Goal: Find specific page/section: Find specific page/section

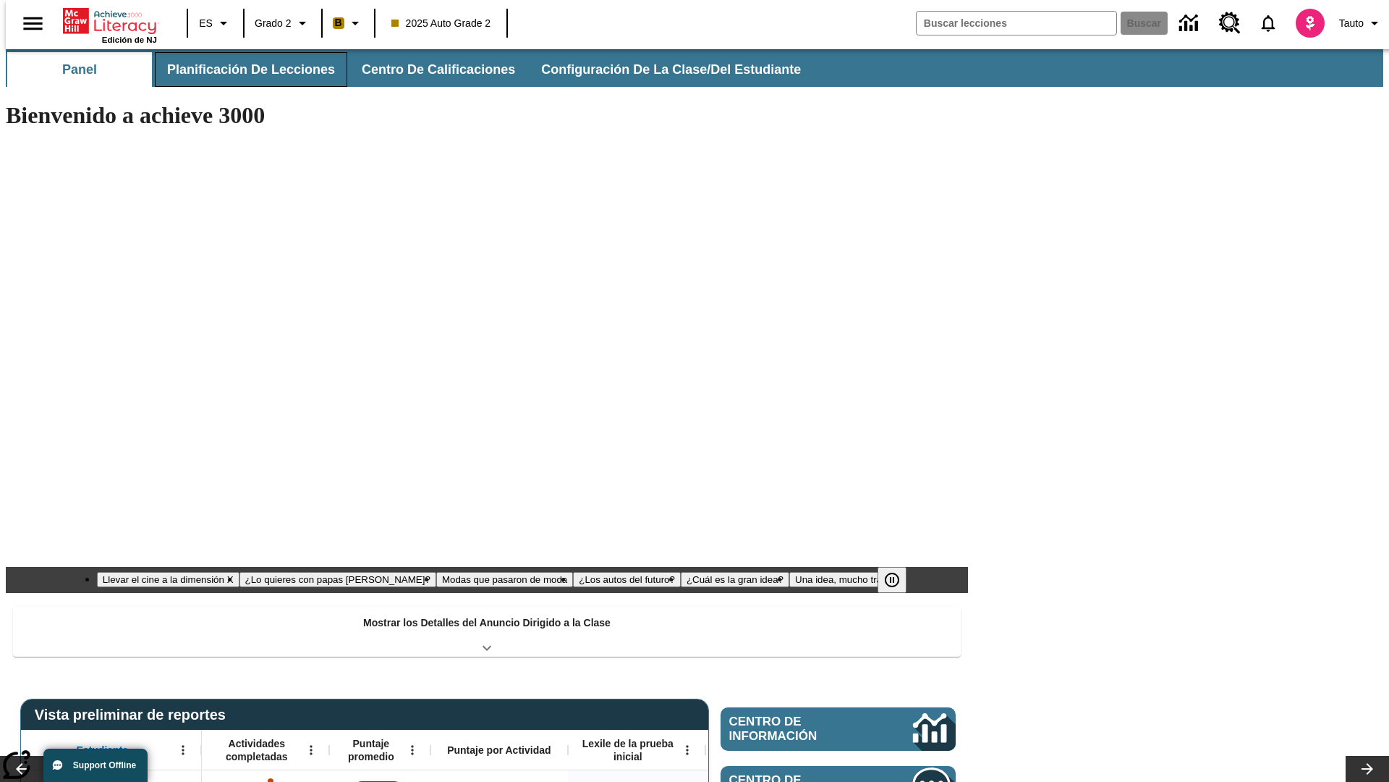
click at [242, 69] on button "Planificación de lecciones" at bounding box center [251, 69] width 192 height 35
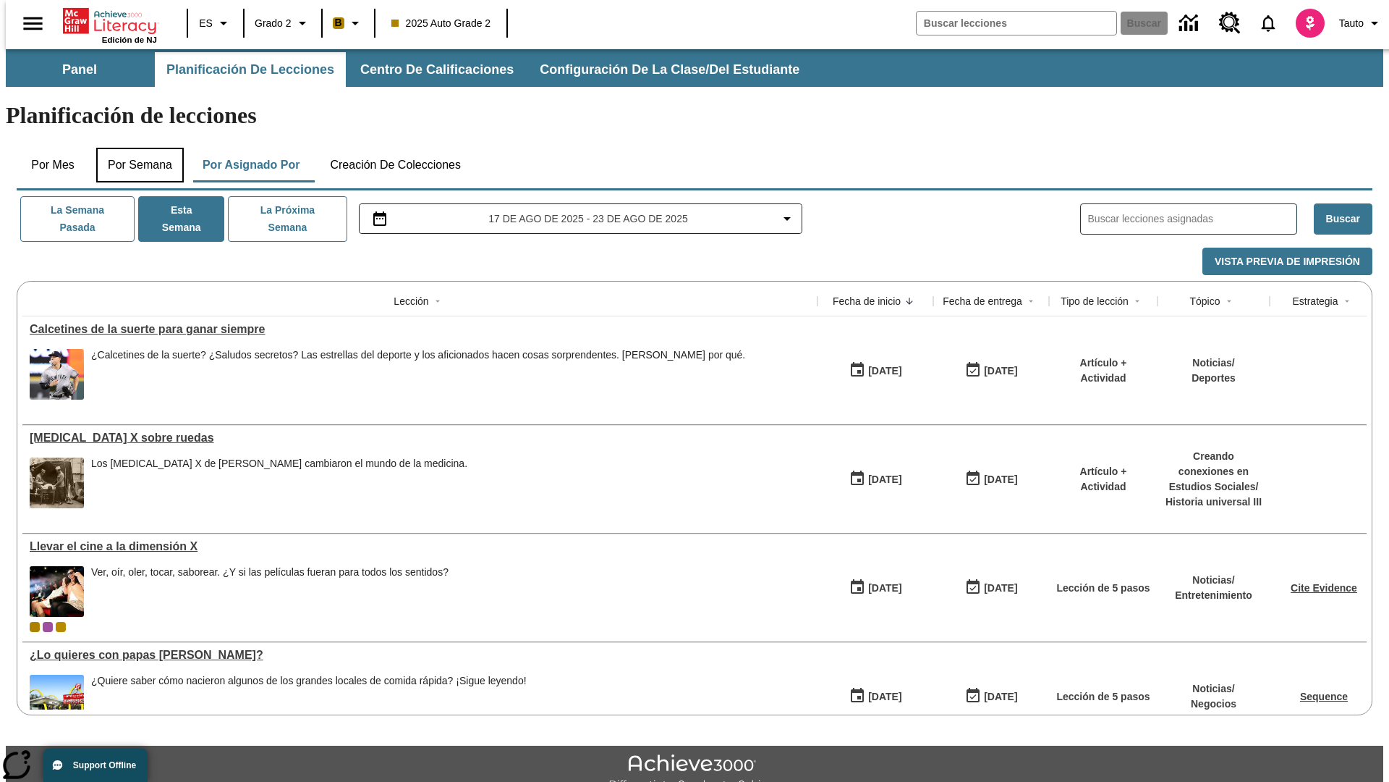
click at [135, 148] on button "Por semana" at bounding box center [140, 165] width 88 height 35
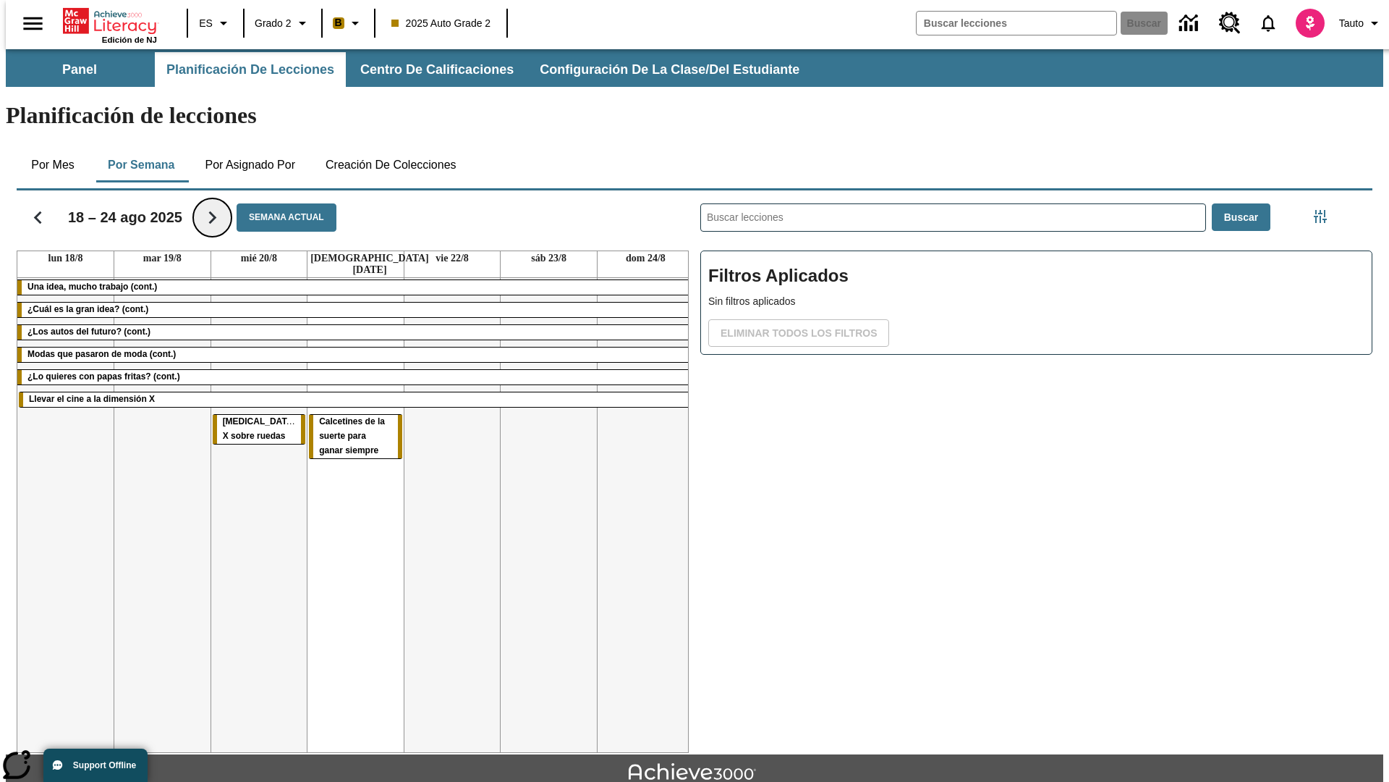
click at [203, 205] on icon "Seguir" at bounding box center [212, 217] width 25 height 25
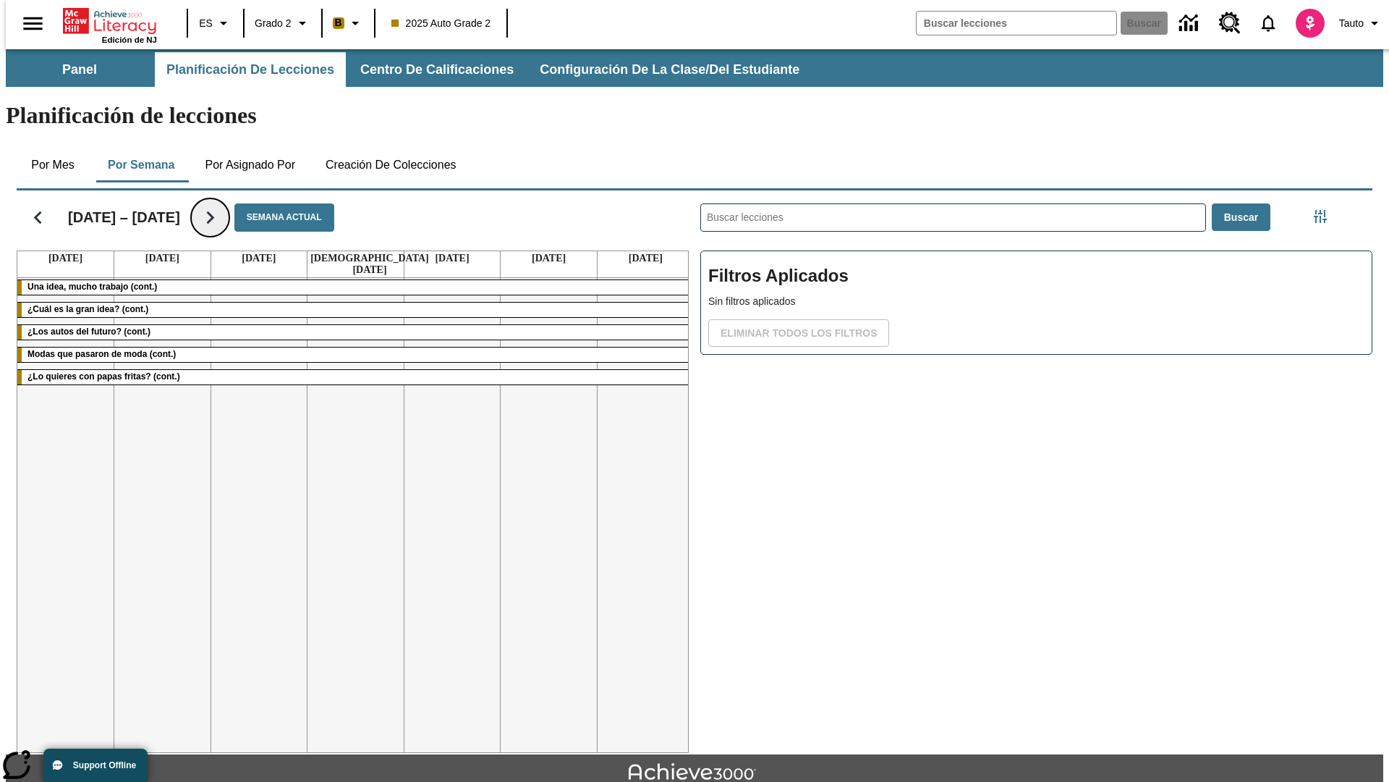
click at [203, 205] on icon "Seguir" at bounding box center [210, 217] width 25 height 25
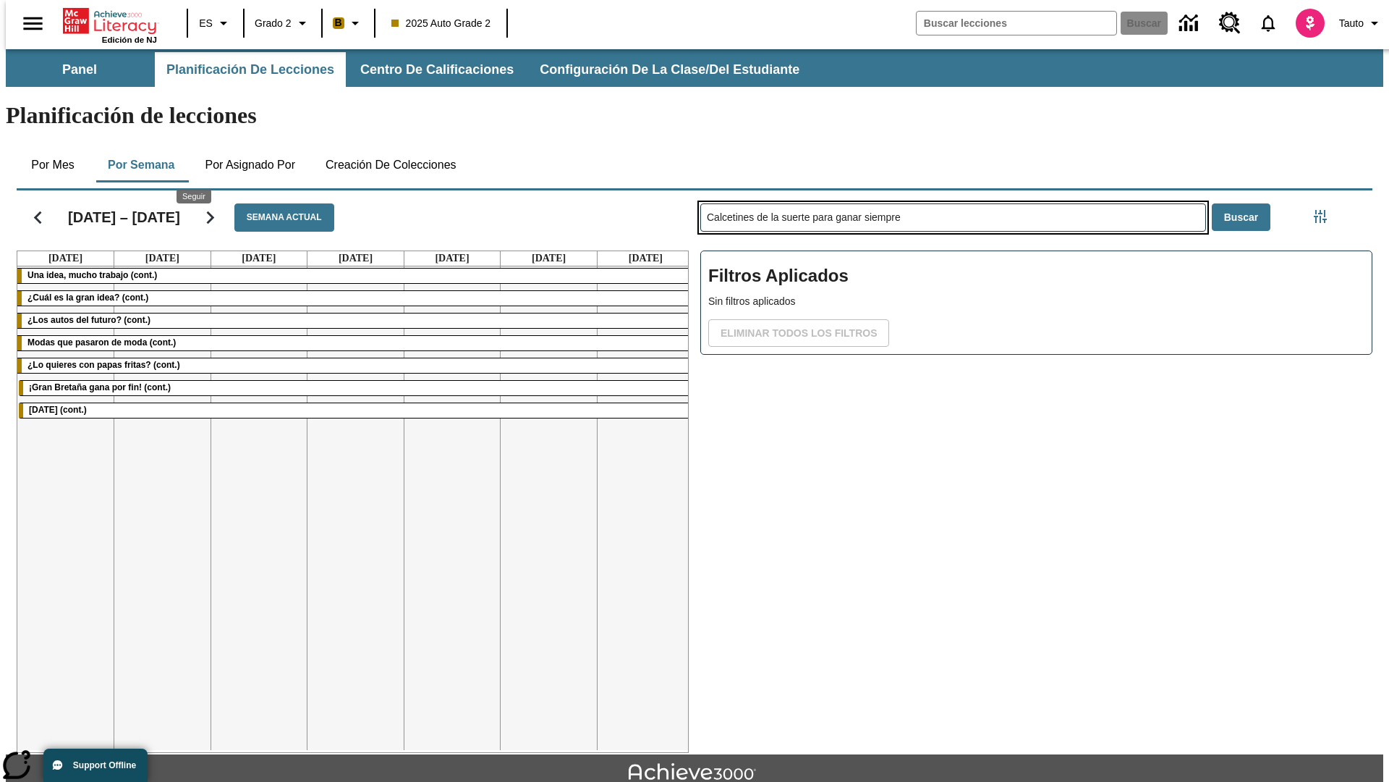
type input "Calcetines de la suerte para ganar siempre"
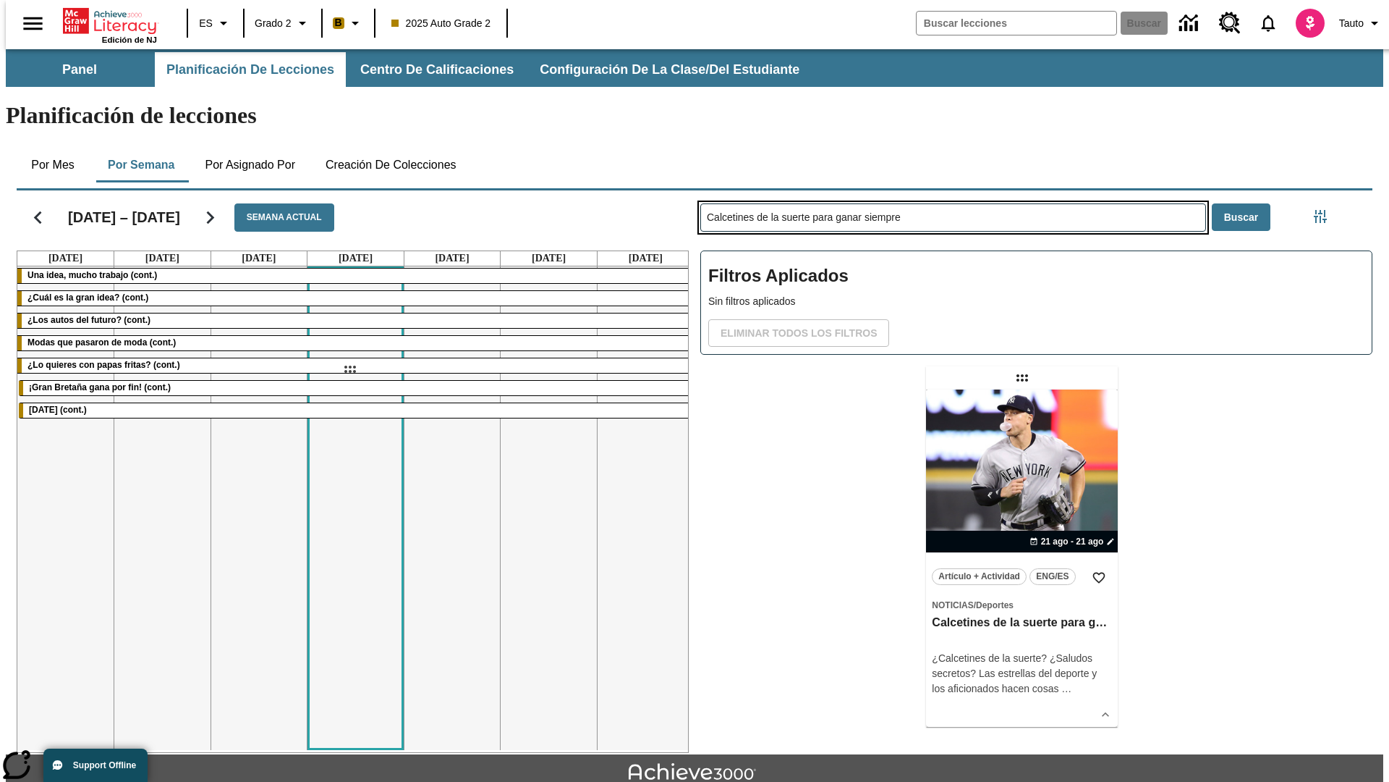
drag, startPoint x: 1024, startPoint y: 321, endPoint x: 350, endPoint y: 369, distance: 676.2
click at [350, 369] on div "[DATE] – [DATE] Semana actual [DATE] [DATE] [DATE] [DATE] [DATE] [DATE] [DATE] …" at bounding box center [689, 469] width 1368 height 568
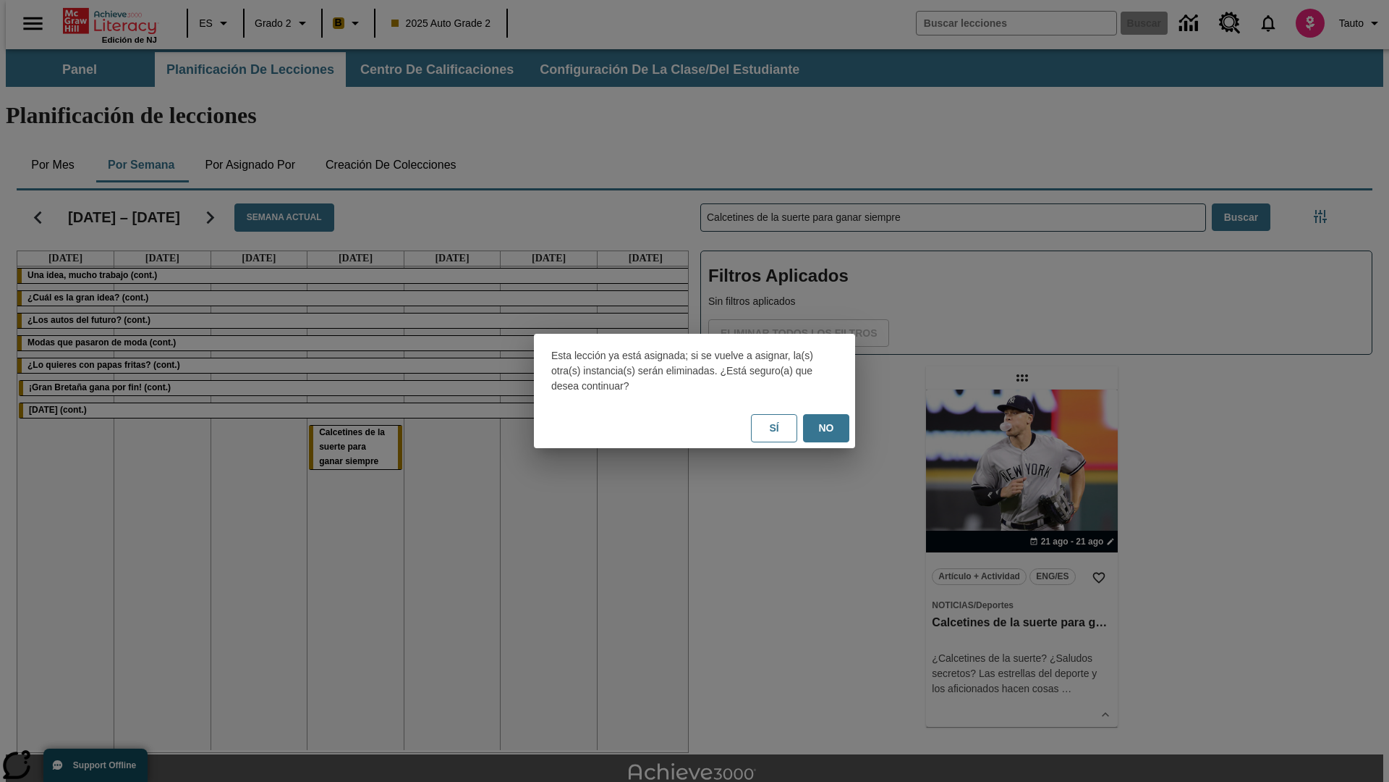
click at [826, 428] on button "No" at bounding box center [826, 428] width 46 height 28
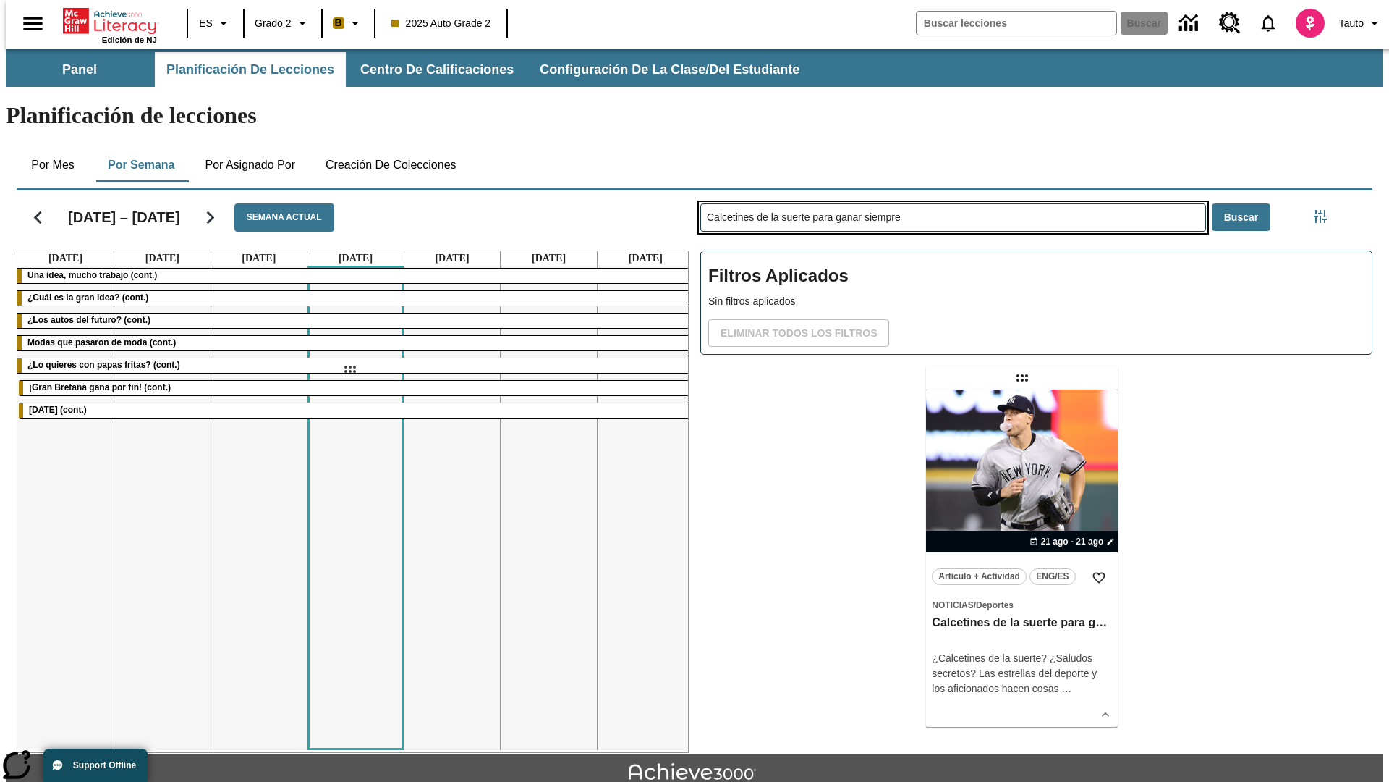
drag, startPoint x: 1024, startPoint y: 321, endPoint x: 350, endPoint y: 369, distance: 676.2
click at [350, 369] on div "[DATE] – [DATE] Semana actual [DATE] [DATE] [DATE] [DATE] [DATE] [DATE] [DATE] …" at bounding box center [689, 469] width 1368 height 568
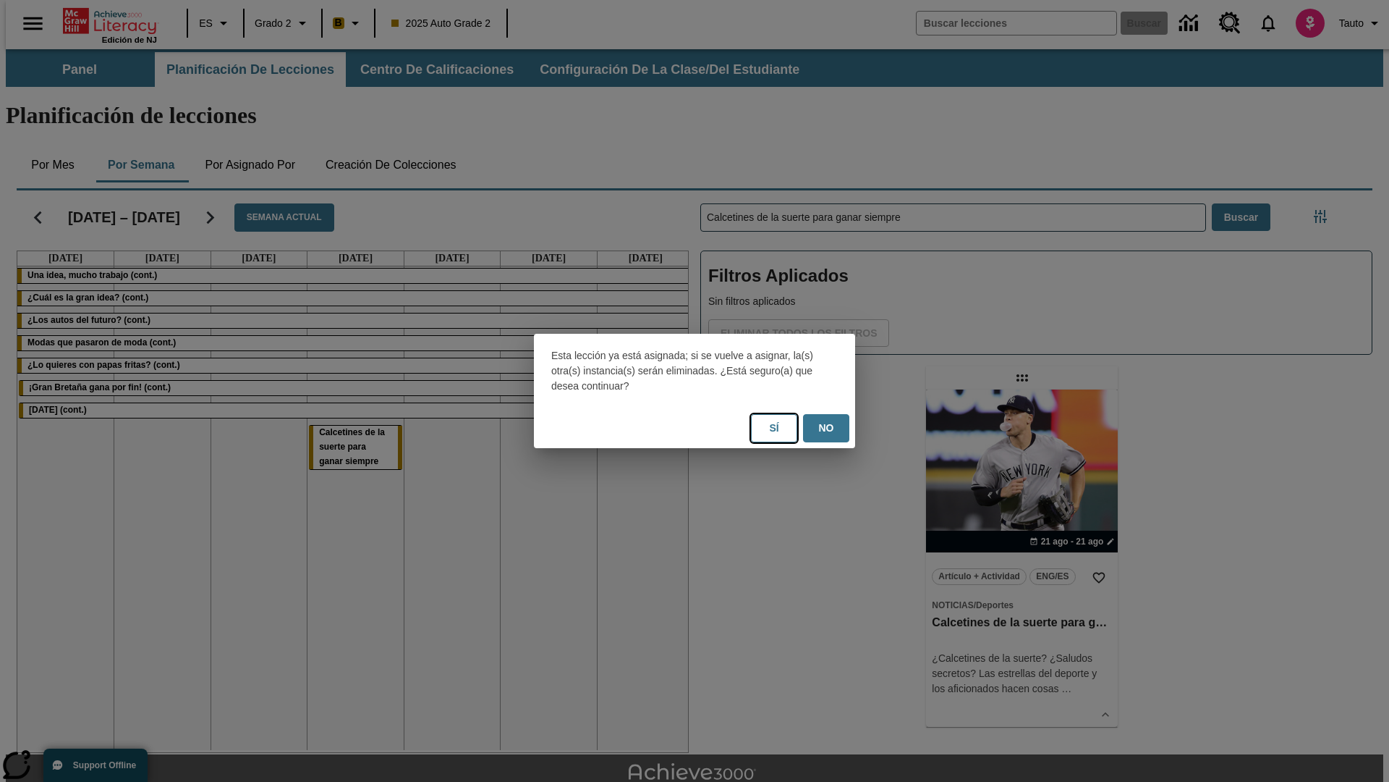
click at [774, 428] on button "Sí" at bounding box center [774, 428] width 46 height 28
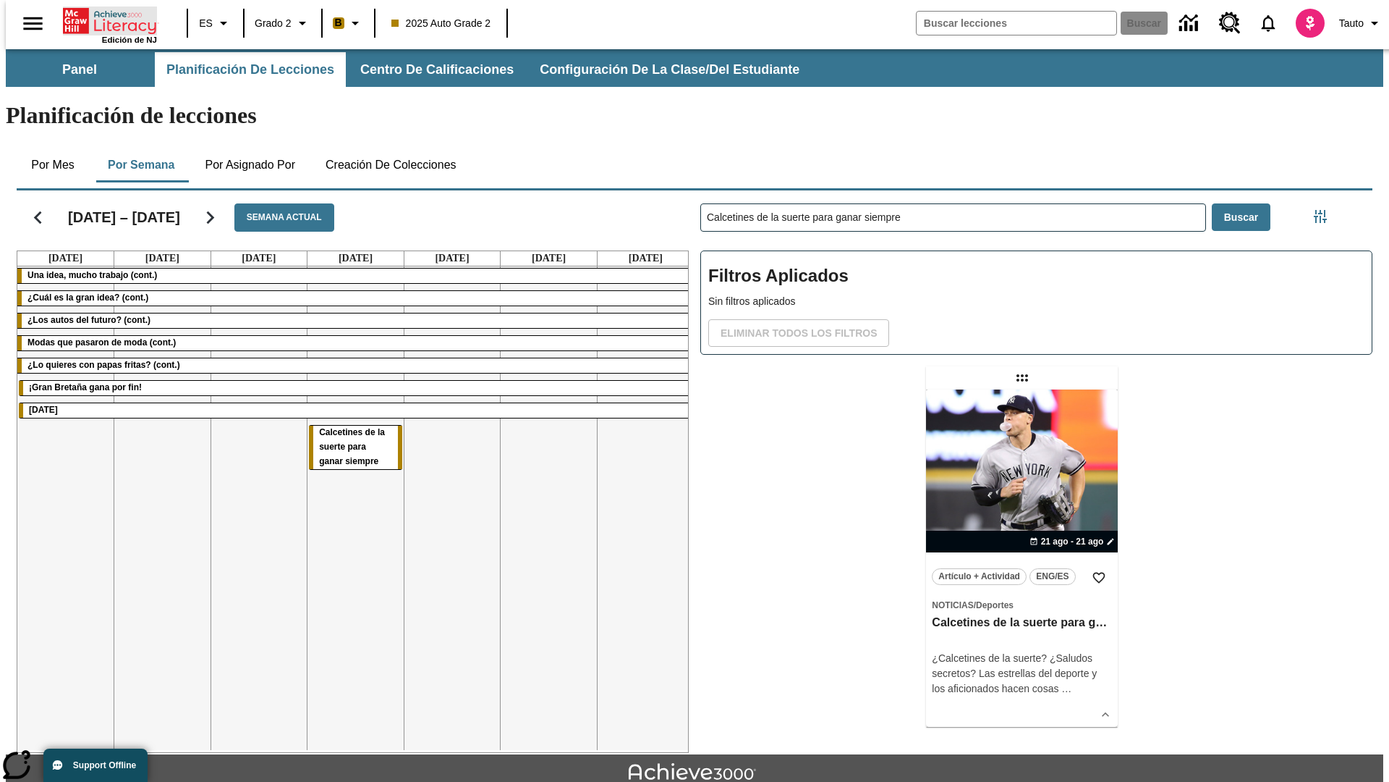
click at [104, 20] on icon "Portada" at bounding box center [111, 21] width 96 height 29
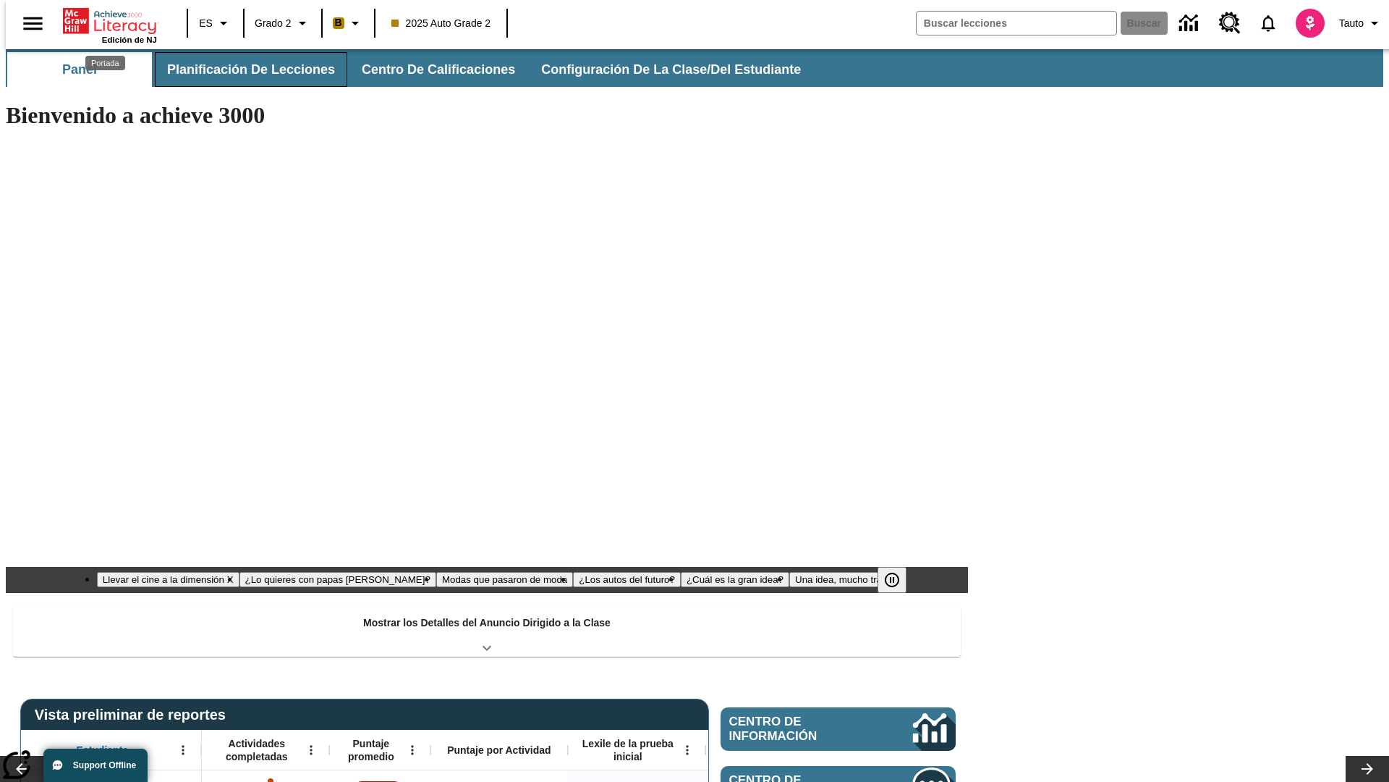
click at [242, 69] on button "Planificación de lecciones" at bounding box center [251, 69] width 192 height 35
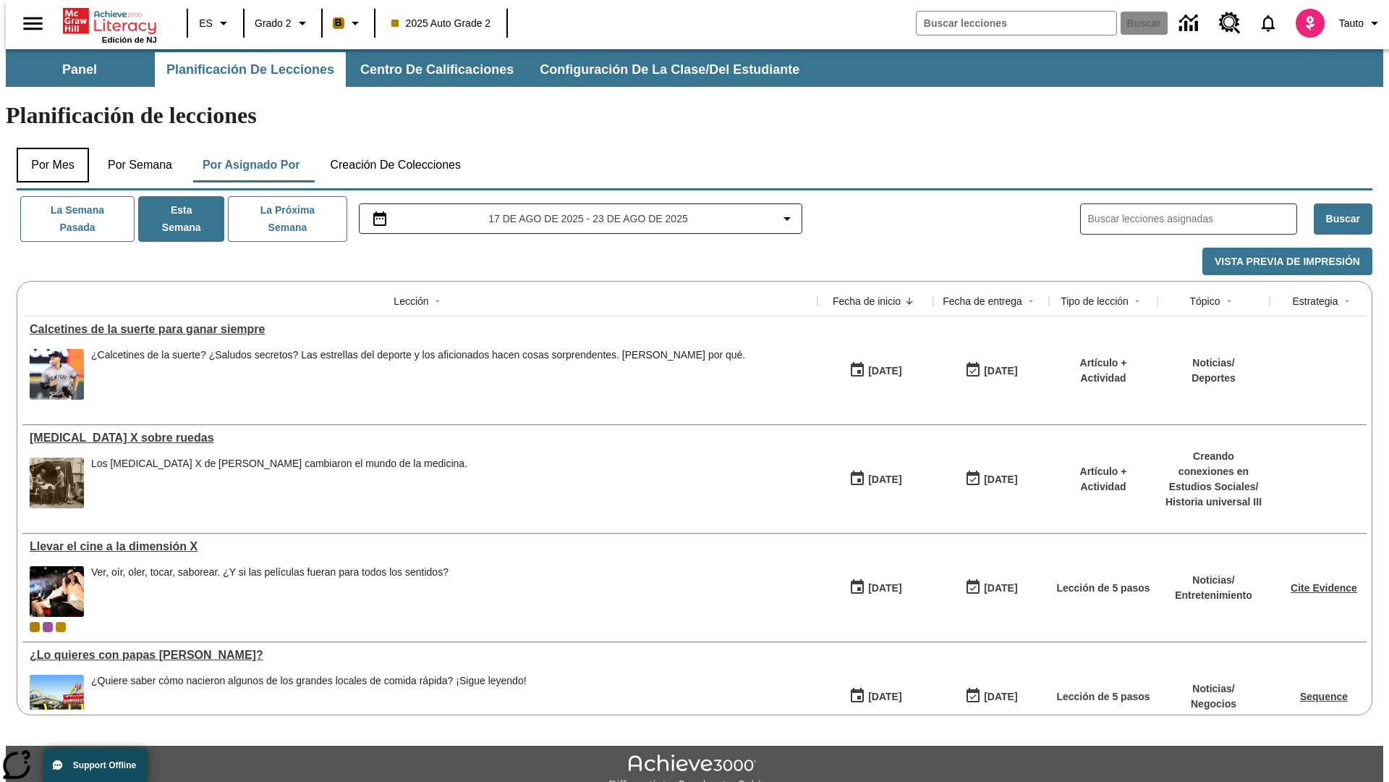
click at [47, 148] on button "Por mes" at bounding box center [53, 165] width 72 height 35
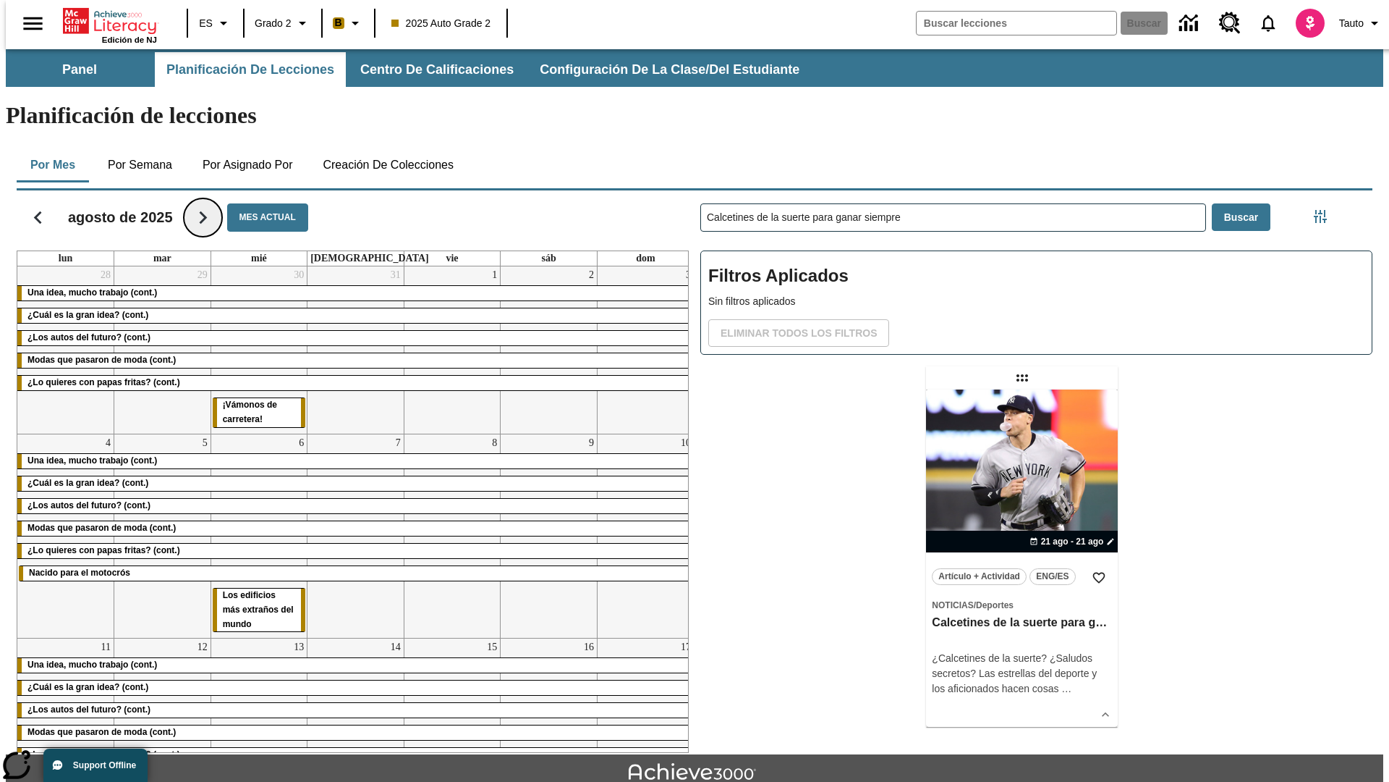
click at [197, 205] on icon "Seguir" at bounding box center [202, 217] width 25 height 25
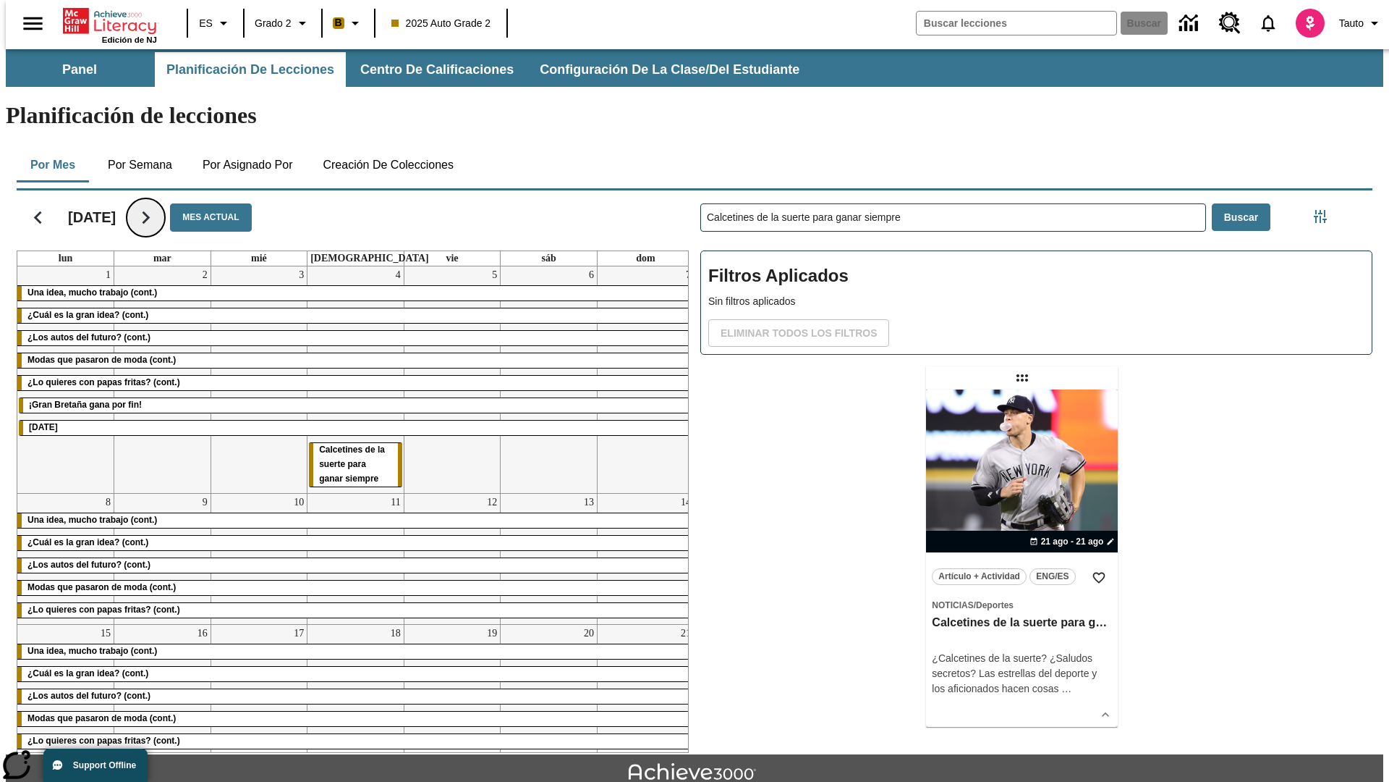
click at [158, 205] on icon "Seguir" at bounding box center [145, 217] width 25 height 25
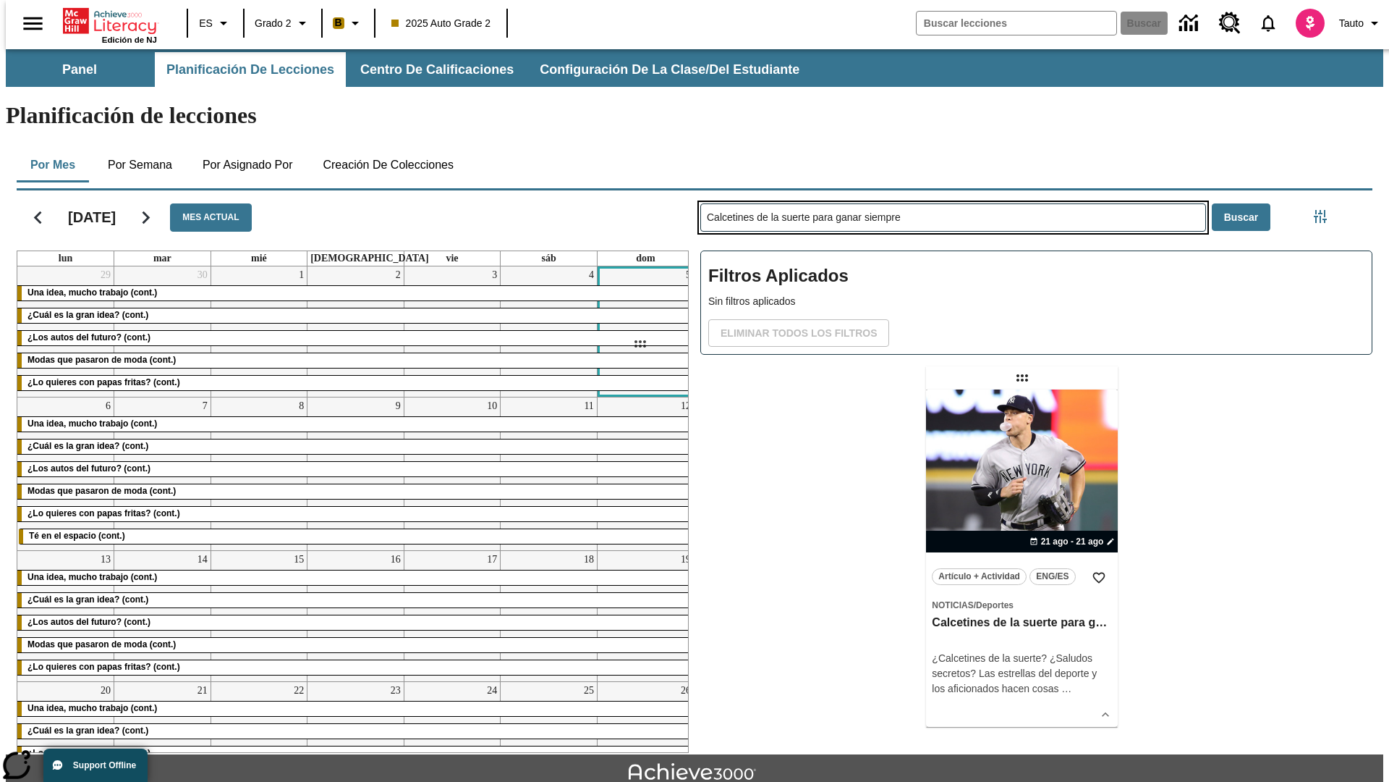
drag, startPoint x: 1024, startPoint y: 321, endPoint x: 640, endPoint y: 344, distance: 385.0
click at [640, 344] on div "[DATE] Mes actual lun mar mié jue vie sáb dom 29 Una idea, mucho trabajo (cont.…" at bounding box center [689, 469] width 1368 height 568
